Goal: Transaction & Acquisition: Purchase product/service

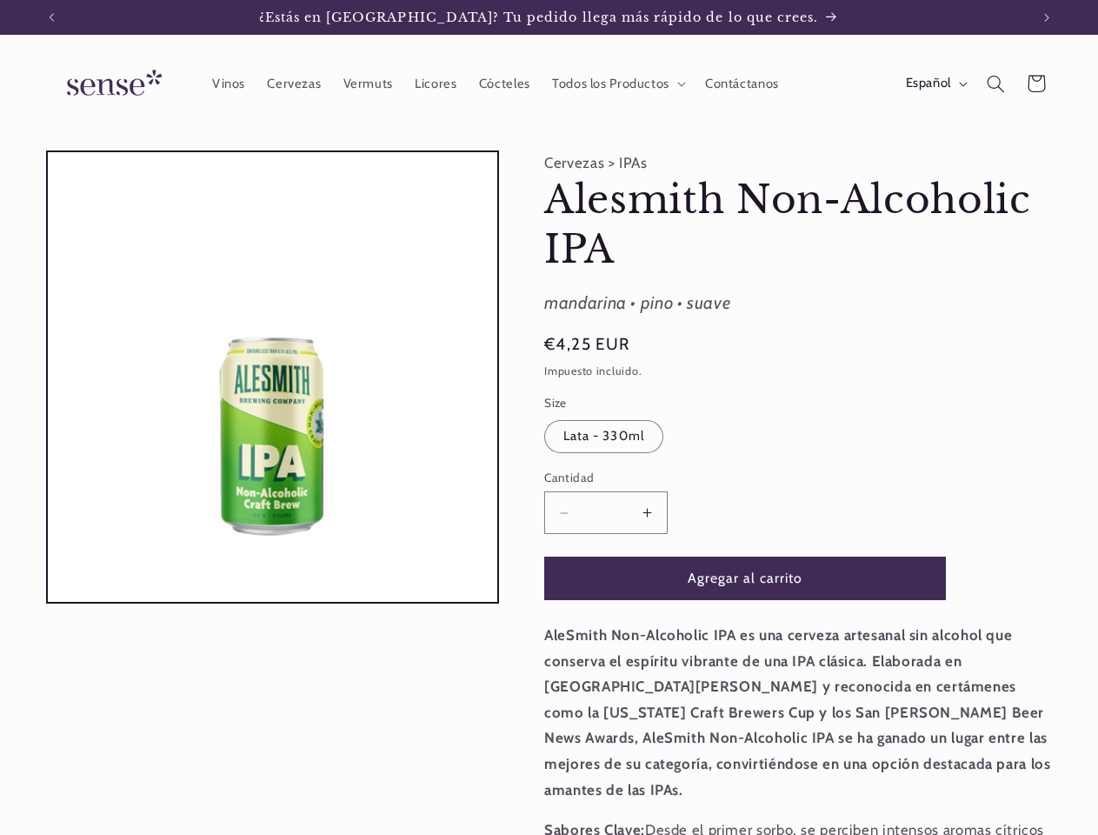
click at [51, 17] on icon "Anuncio anterior" at bounding box center [51, 17] width 5 height 9
click at [1047, 17] on icon "Anuncio siguiente" at bounding box center [1046, 17] width 5 height 9
click at [616, 83] on span "Todos los Productos" at bounding box center [610, 84] width 117 height 17
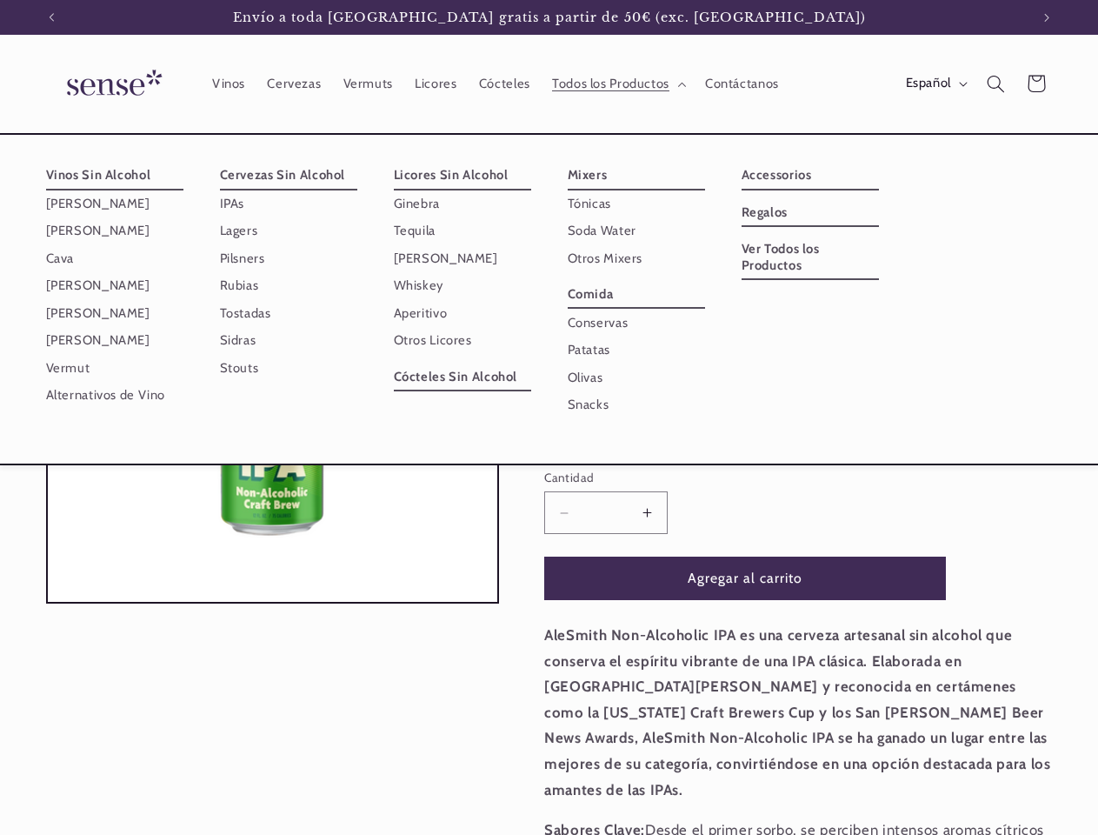
scroll to position [0, 0]
click at [935, 83] on span "Español" at bounding box center [928, 83] width 45 height 19
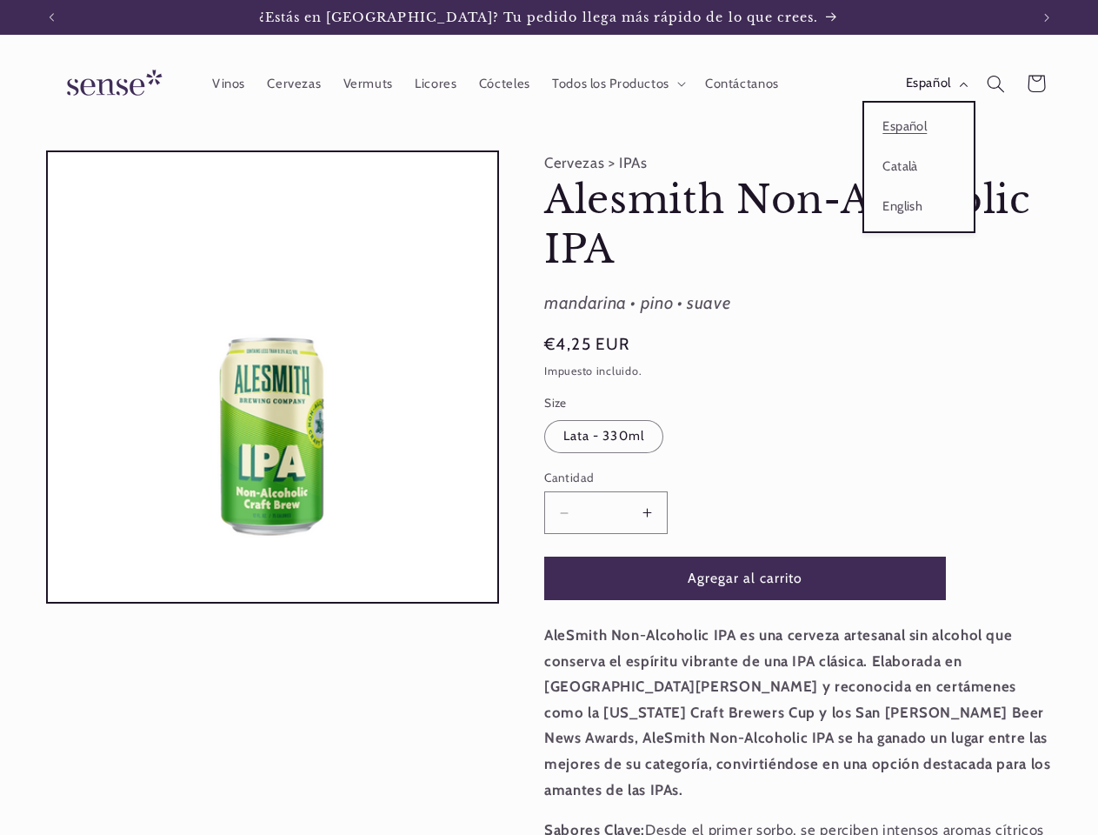
click at [995, 83] on icon "Búsqueda" at bounding box center [996, 84] width 18 height 18
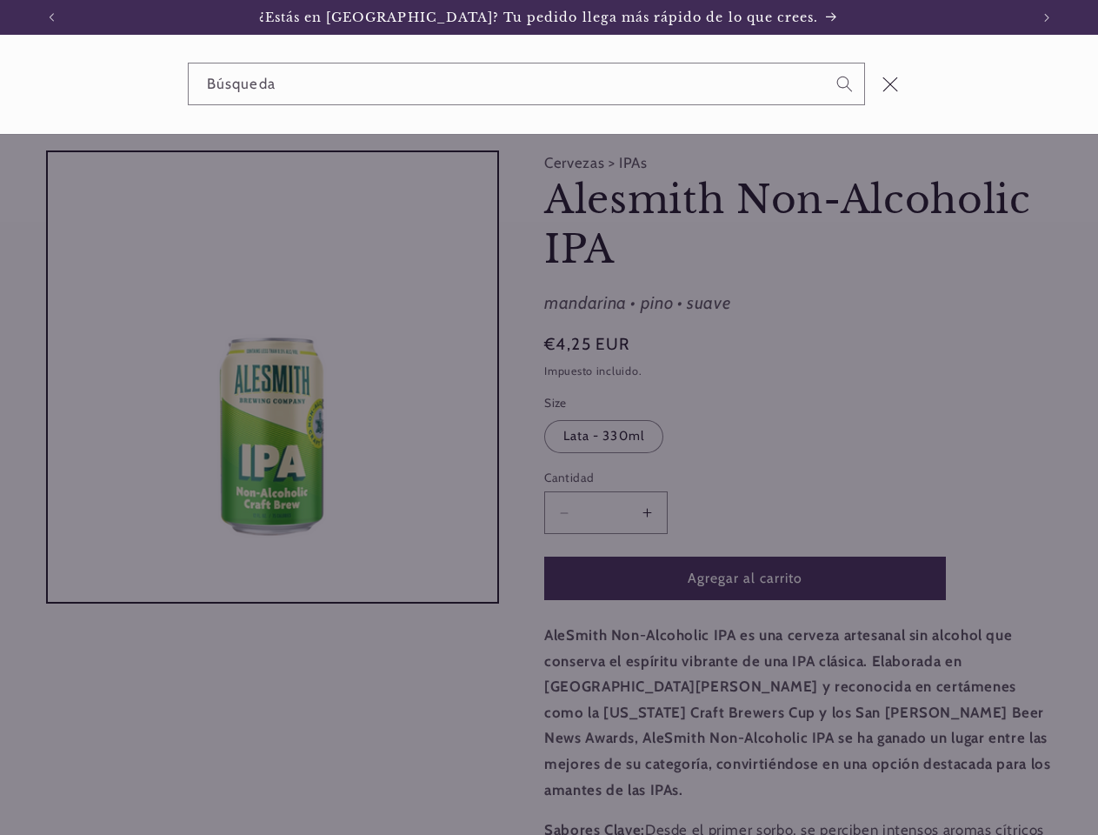
click at [998, 104] on div "Búsqueda" at bounding box center [549, 84] width 1098 height 99
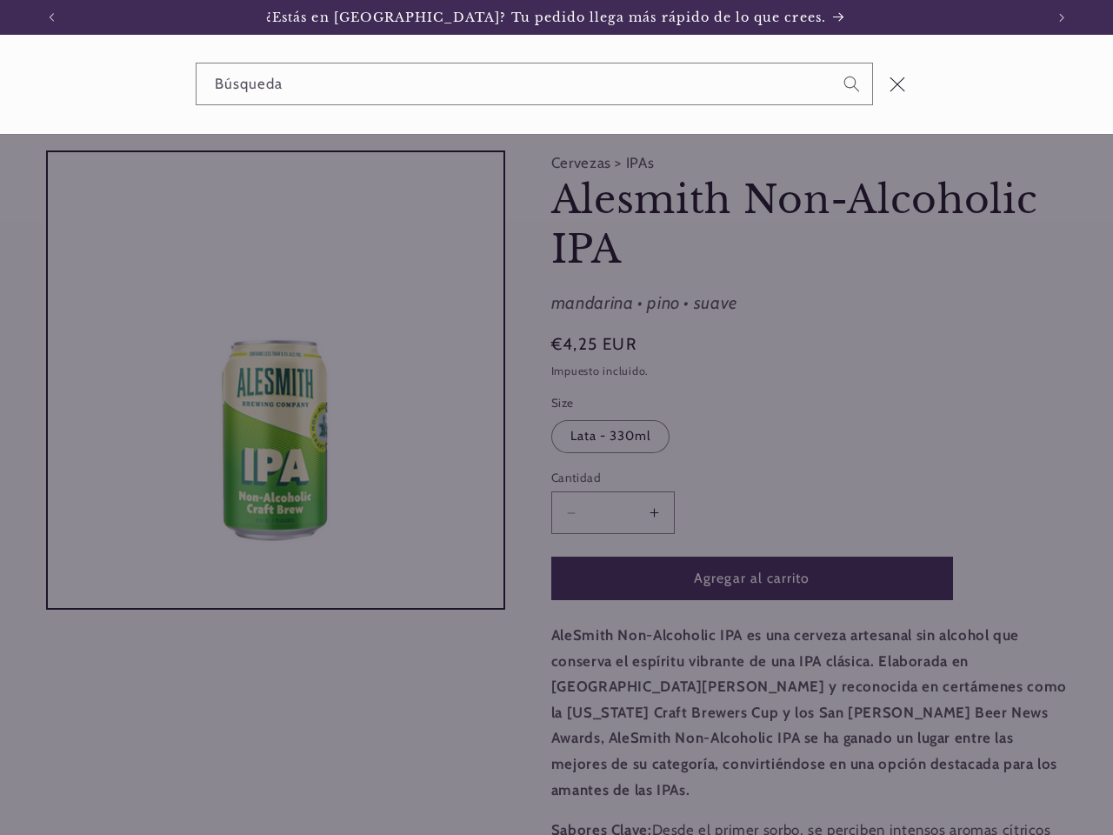
click at [0, 84] on div "Búsqueda" at bounding box center [0, 84] width 0 height 0
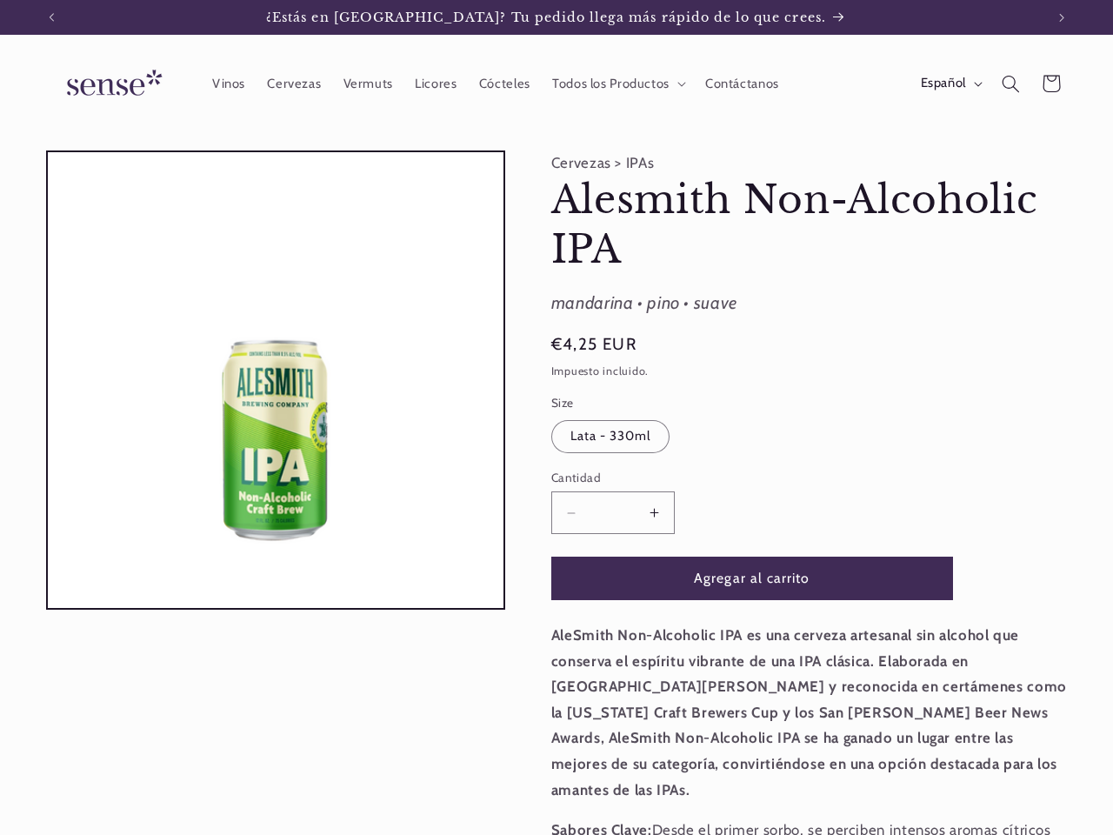
click at [647, 512] on button "Aumentar cantidad para Alesmith Non-Alcoholic IPA" at bounding box center [654, 512] width 39 height 43
type input "*"
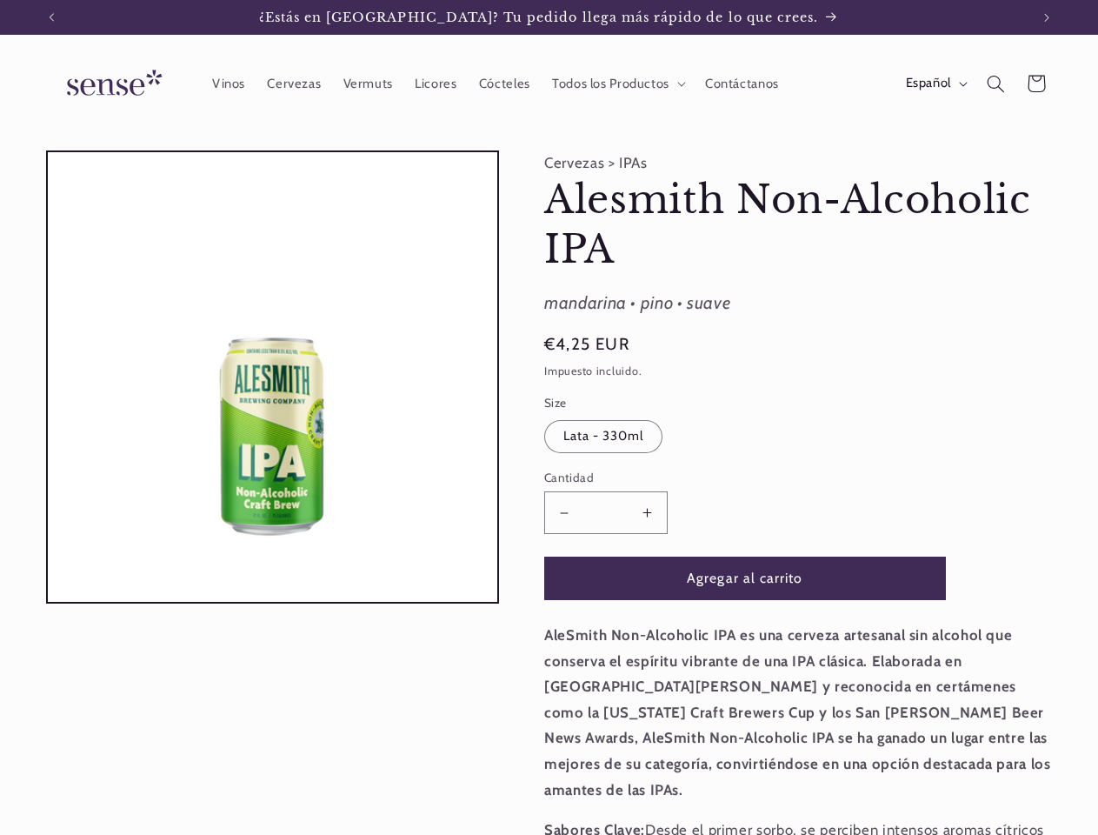
click at [745, 577] on button "Agregar al carrito" at bounding box center [745, 577] width 402 height 43
